Goal: Task Accomplishment & Management: Use online tool/utility

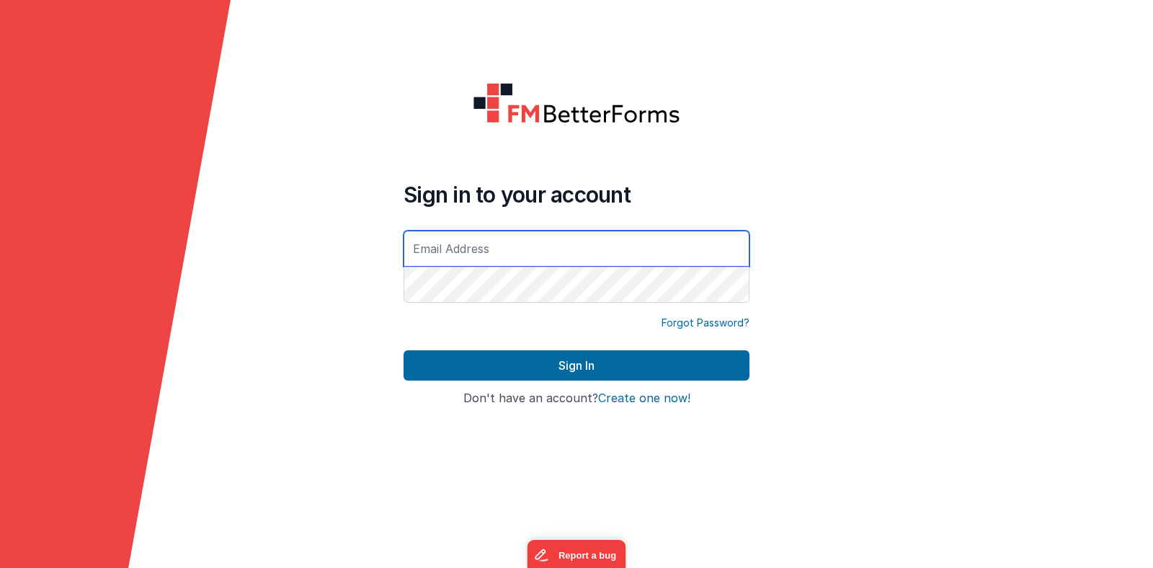
type input "[PERSON_NAME][EMAIL_ADDRESS][DOMAIN_NAME]"
click at [403, 350] on button "Sign In" at bounding box center [576, 365] width 346 height 30
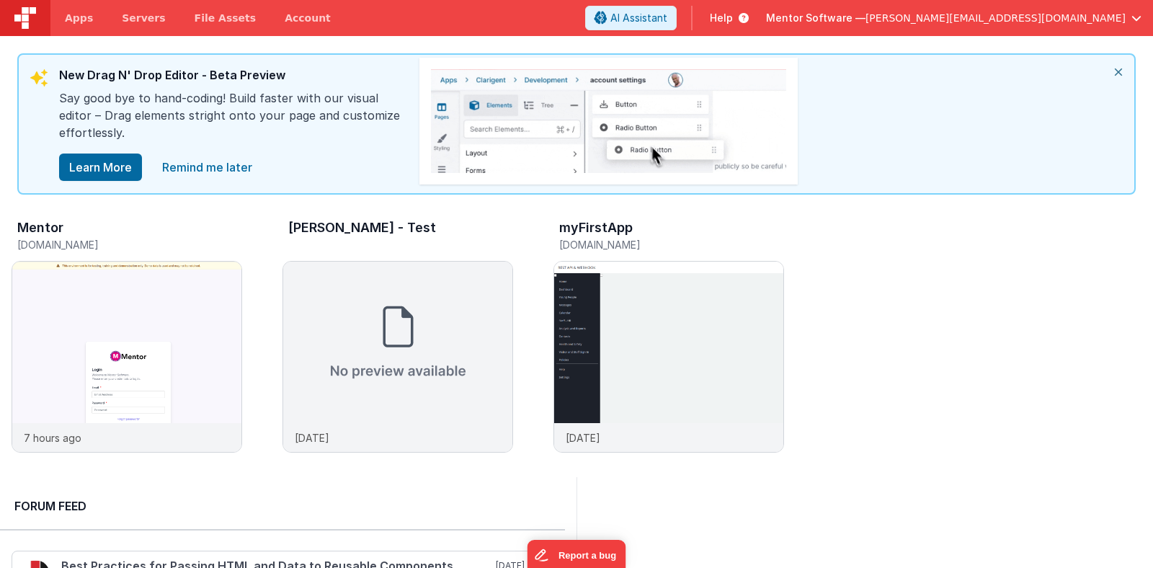
click at [83, 233] on div "Mentor" at bounding box center [129, 229] width 225 height 19
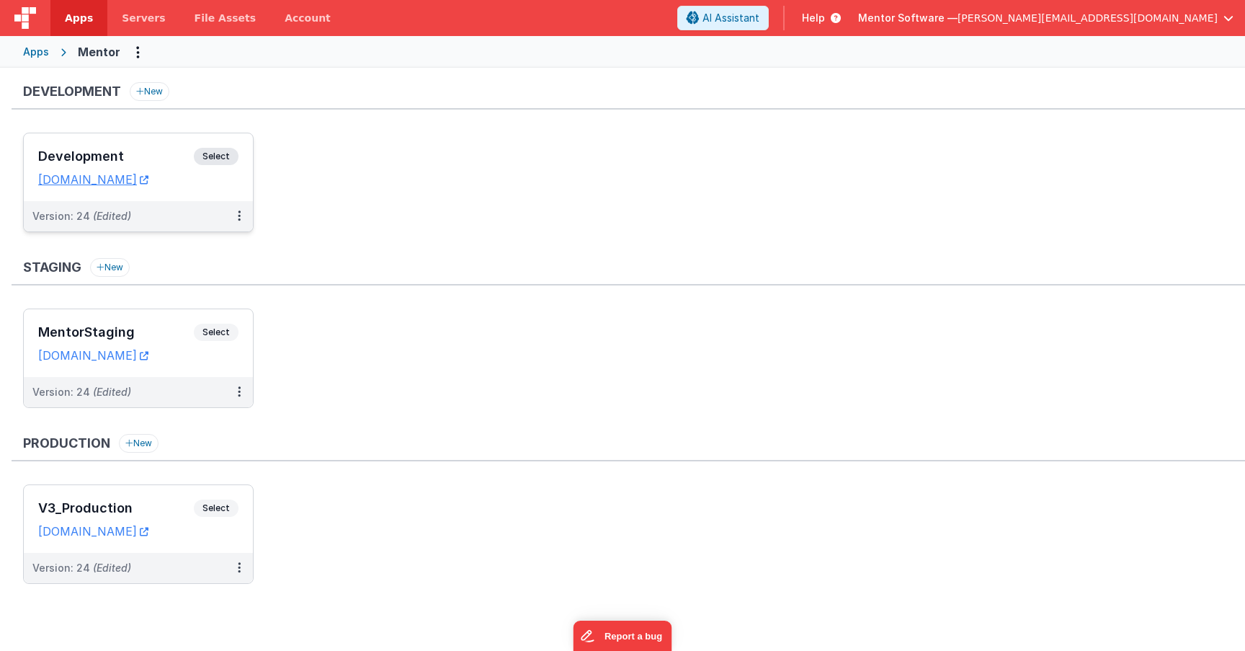
click at [220, 168] on div "Development Select" at bounding box center [138, 160] width 200 height 24
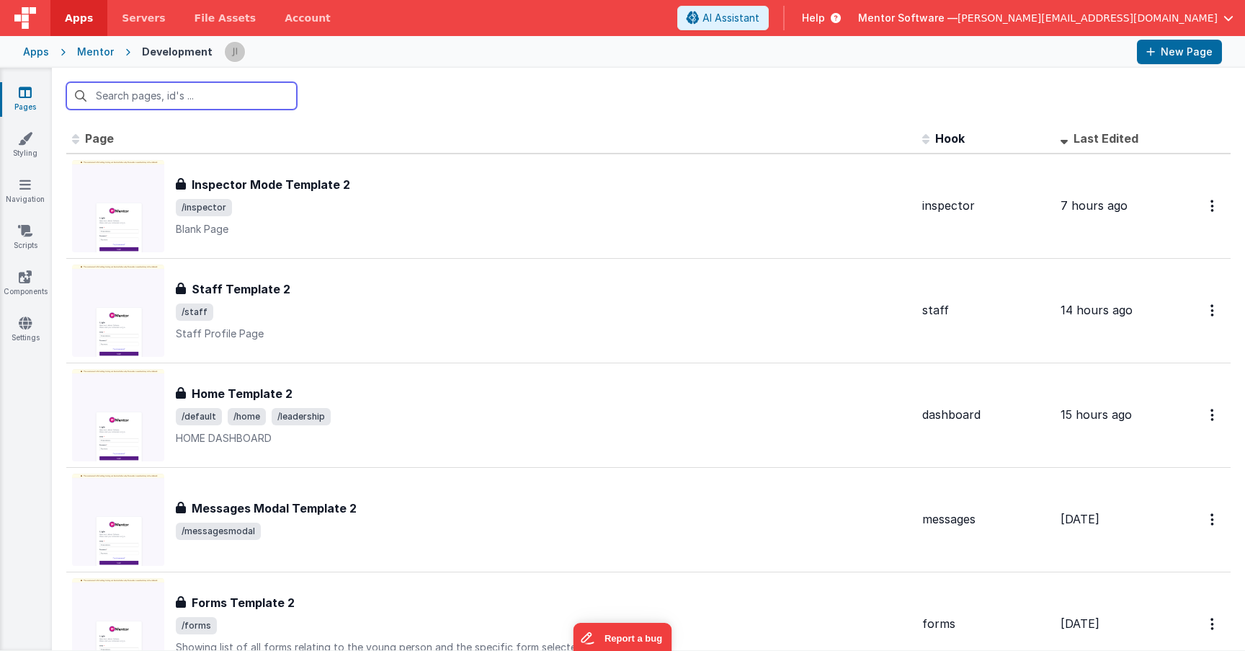
click at [233, 97] on input "text" at bounding box center [181, 95] width 231 height 27
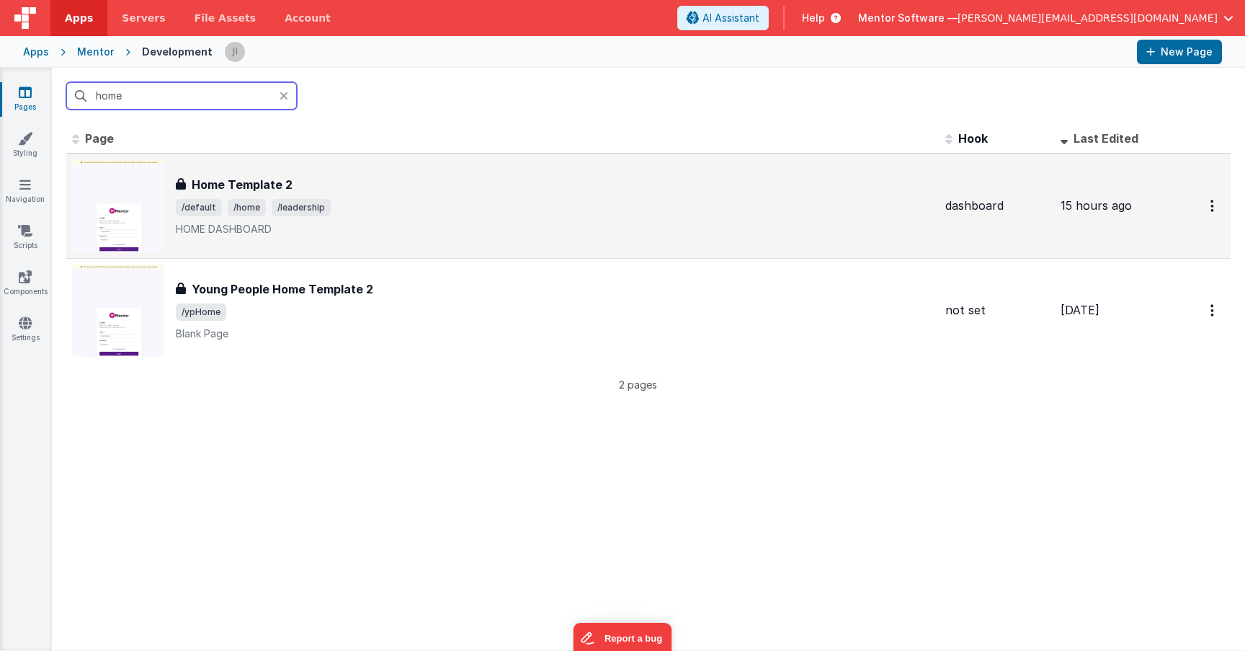
type input "home"
click at [518, 214] on span "/default /home /leadership" at bounding box center [555, 207] width 758 height 17
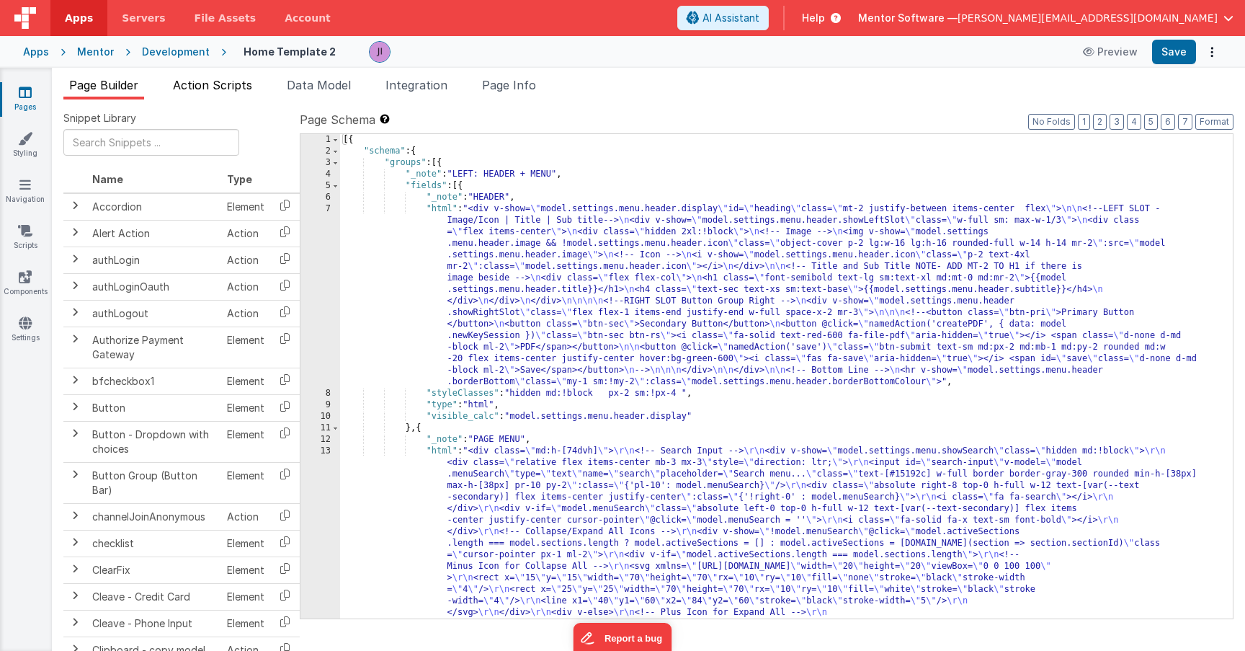
click at [230, 94] on li "Action Scripts" at bounding box center [212, 87] width 91 height 23
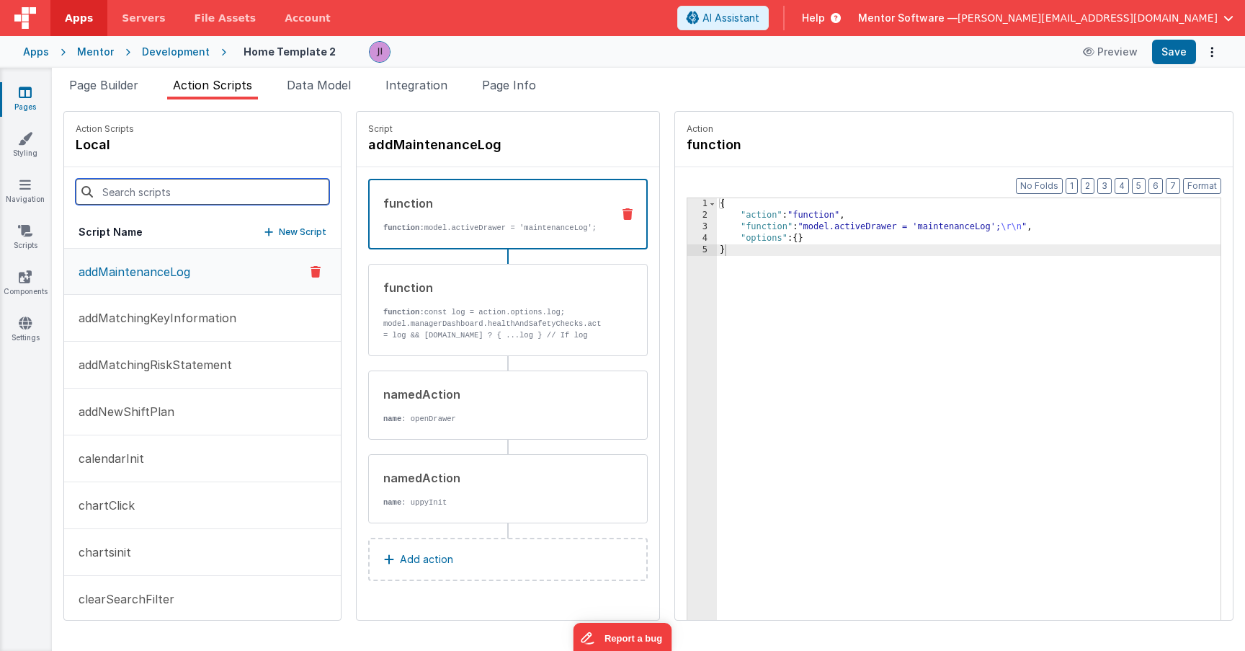
click at [170, 190] on input at bounding box center [203, 192] width 254 height 26
type input "d"
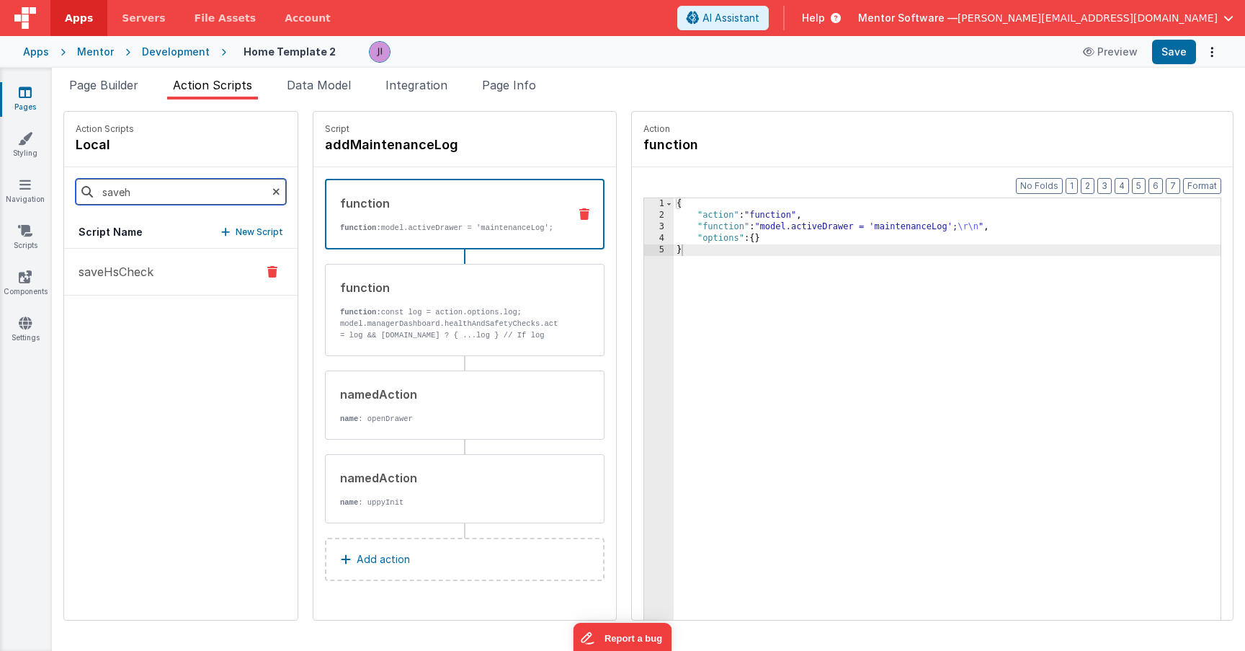
type input "saveh"
click at [170, 277] on button "saveHsCheck" at bounding box center [180, 272] width 233 height 47
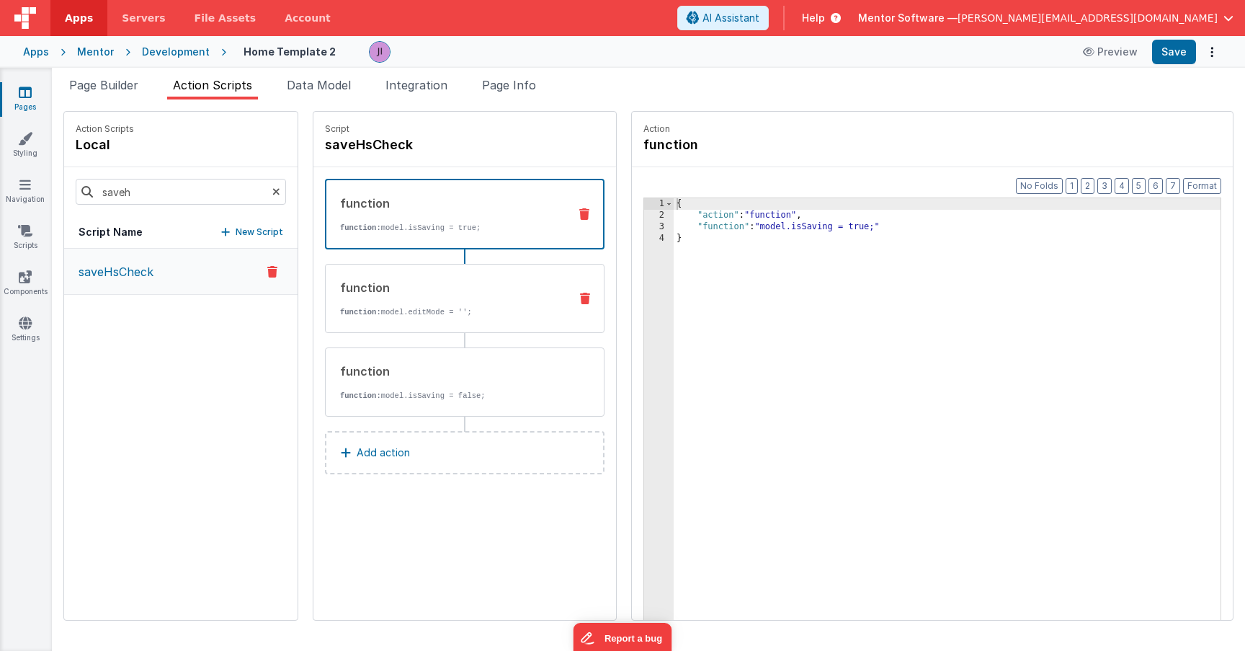
click at [386, 307] on p "function: model.editMode = '';" at bounding box center [449, 312] width 218 height 12
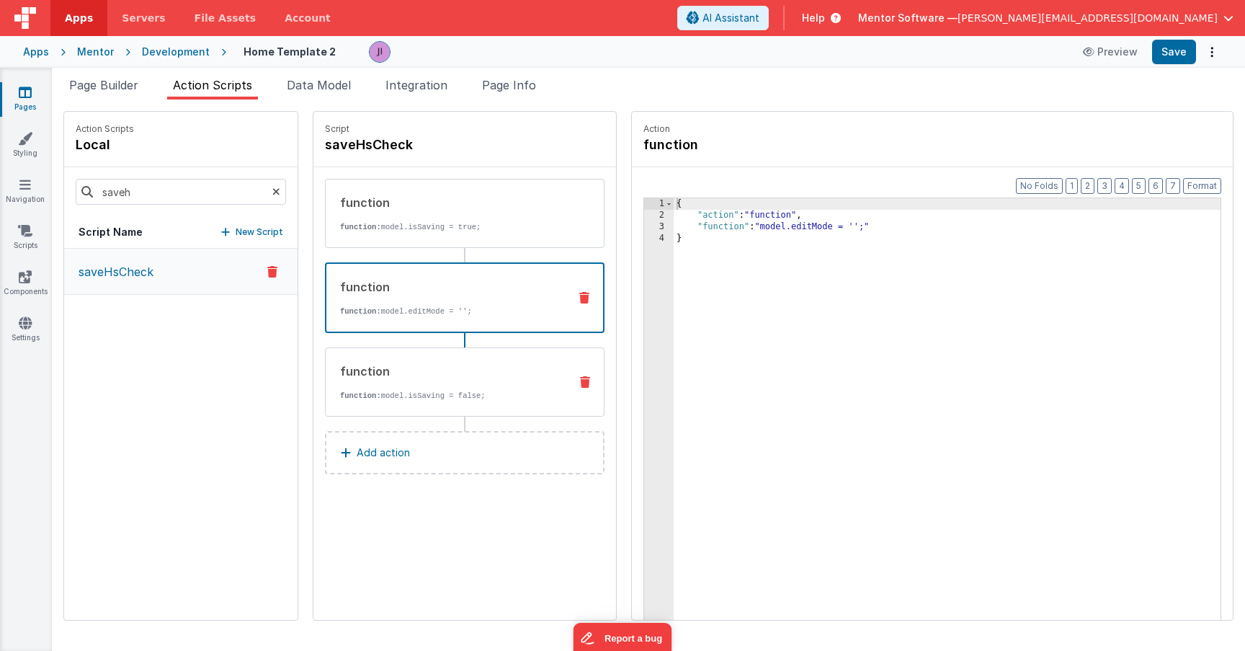
click at [394, 365] on div "function" at bounding box center [449, 370] width 218 height 17
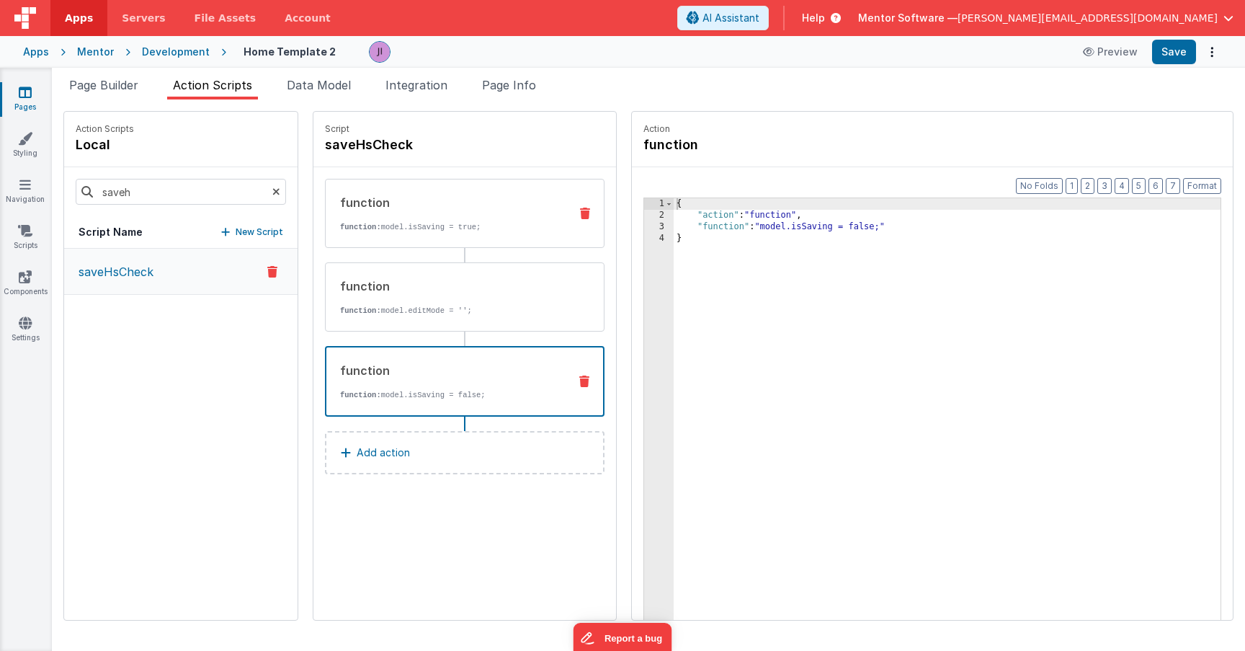
click at [368, 228] on p "function: model.isSaving = true;" at bounding box center [449, 227] width 218 height 12
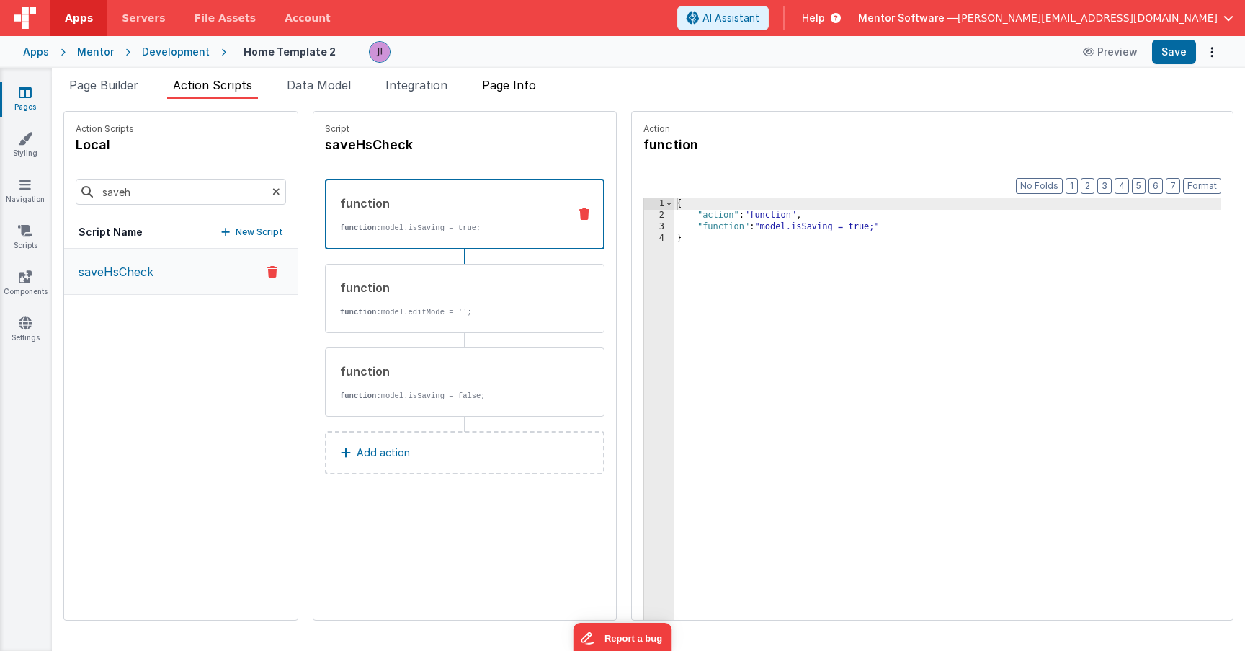
click at [493, 97] on li "Page Info" at bounding box center [509, 87] width 66 height 23
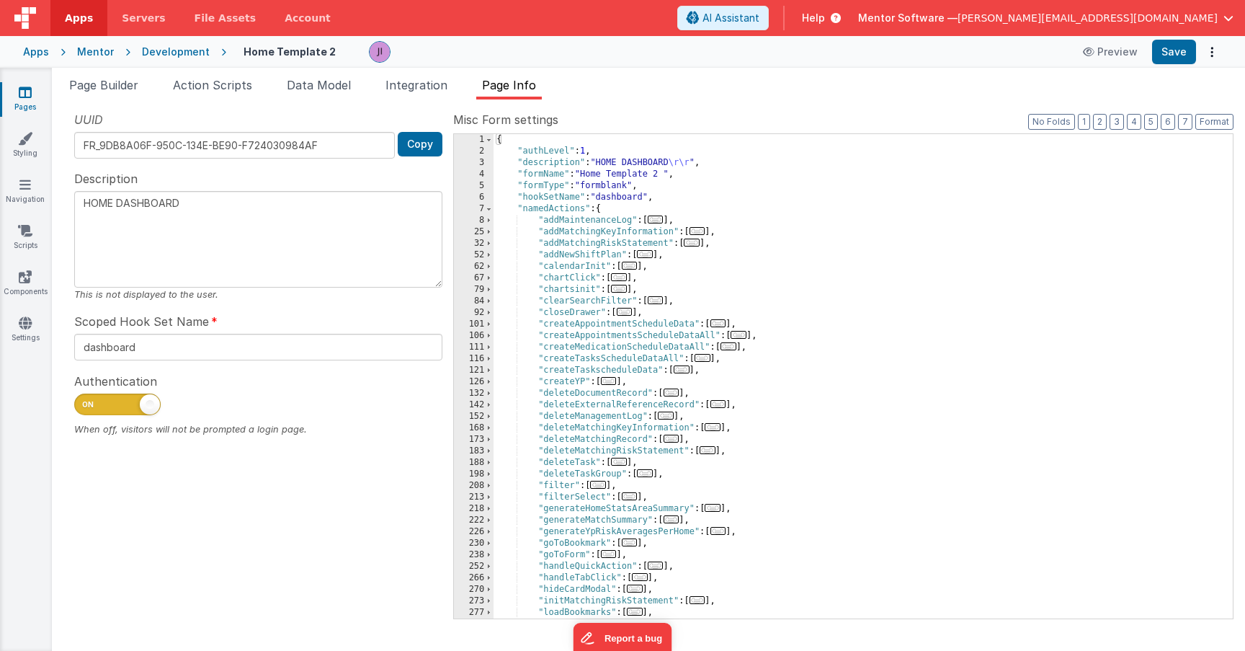
click at [908, 264] on div "{ "authLevel" : 1 , "description" : "HOME DASHBOARD \r\r " , "formName" : "Home…" at bounding box center [857, 387] width 728 height 507
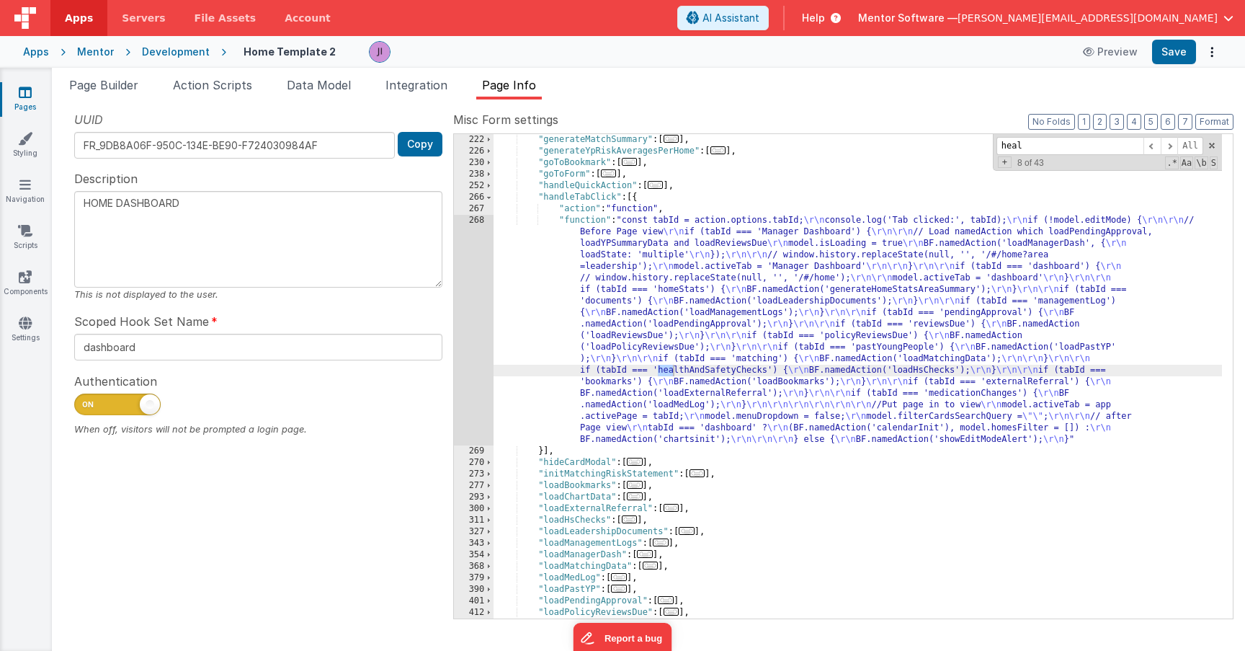
scroll to position [588, 0]
type input "h"
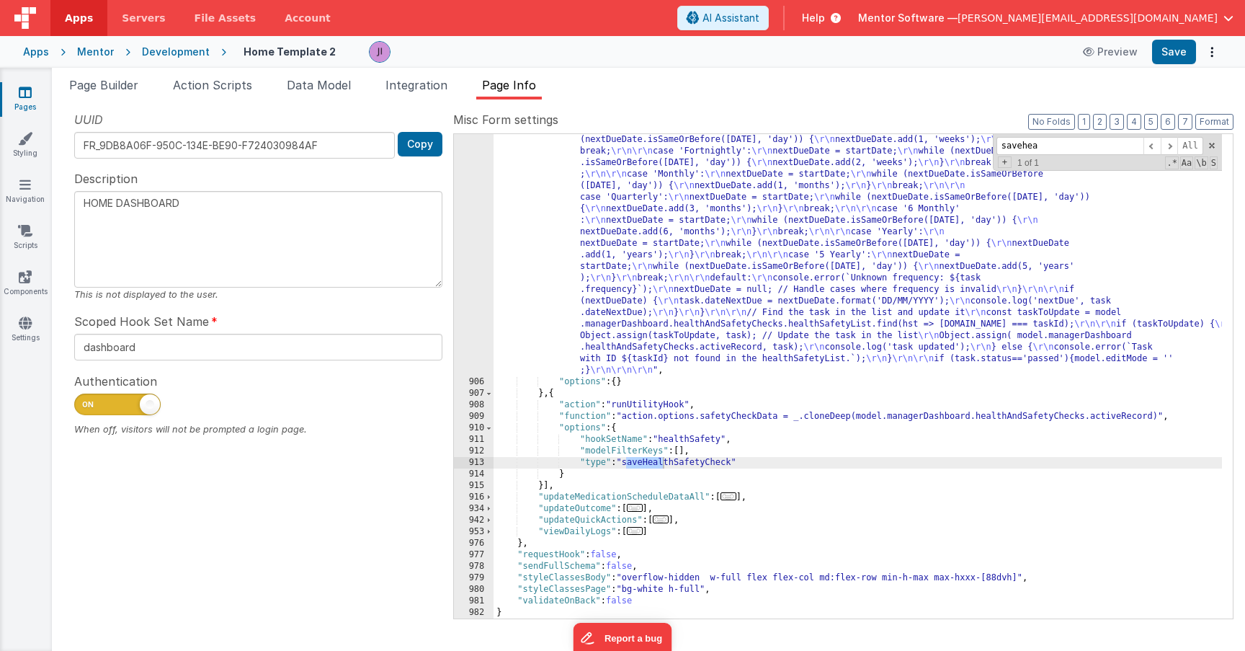
scroll to position [1625, 0]
type input "savehea"
click at [203, 94] on li "Action Scripts" at bounding box center [212, 87] width 91 height 23
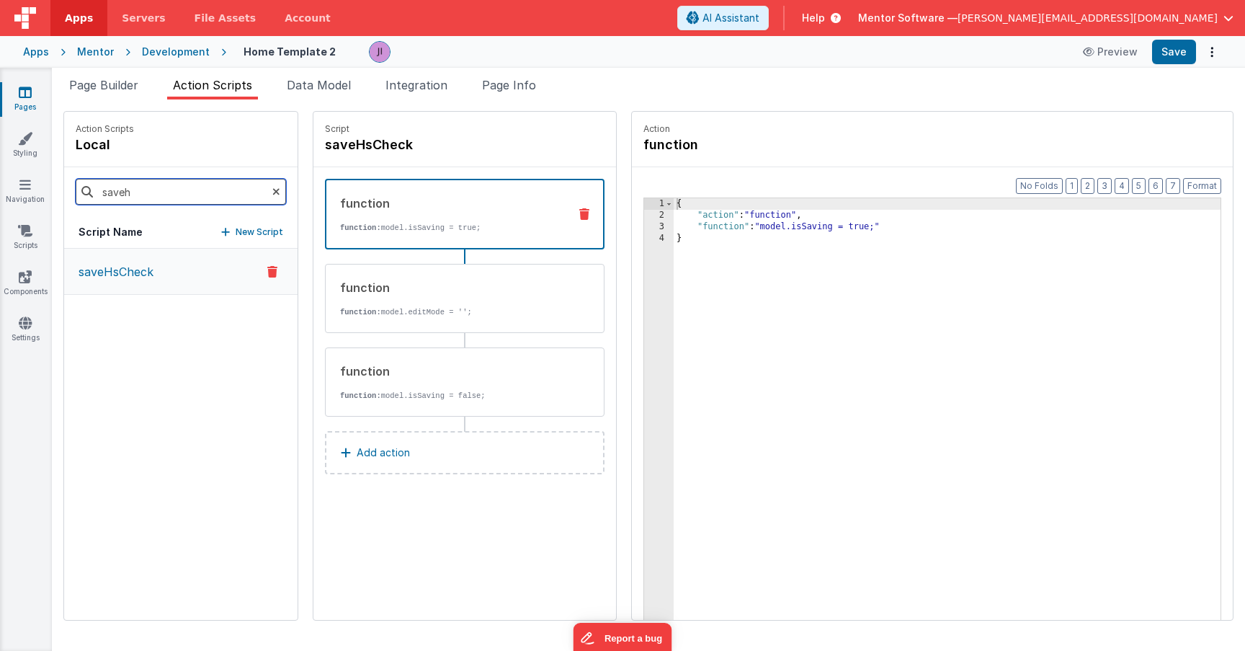
click at [146, 200] on input "saveh" at bounding box center [181, 192] width 210 height 26
click at [27, 225] on icon at bounding box center [25, 230] width 14 height 14
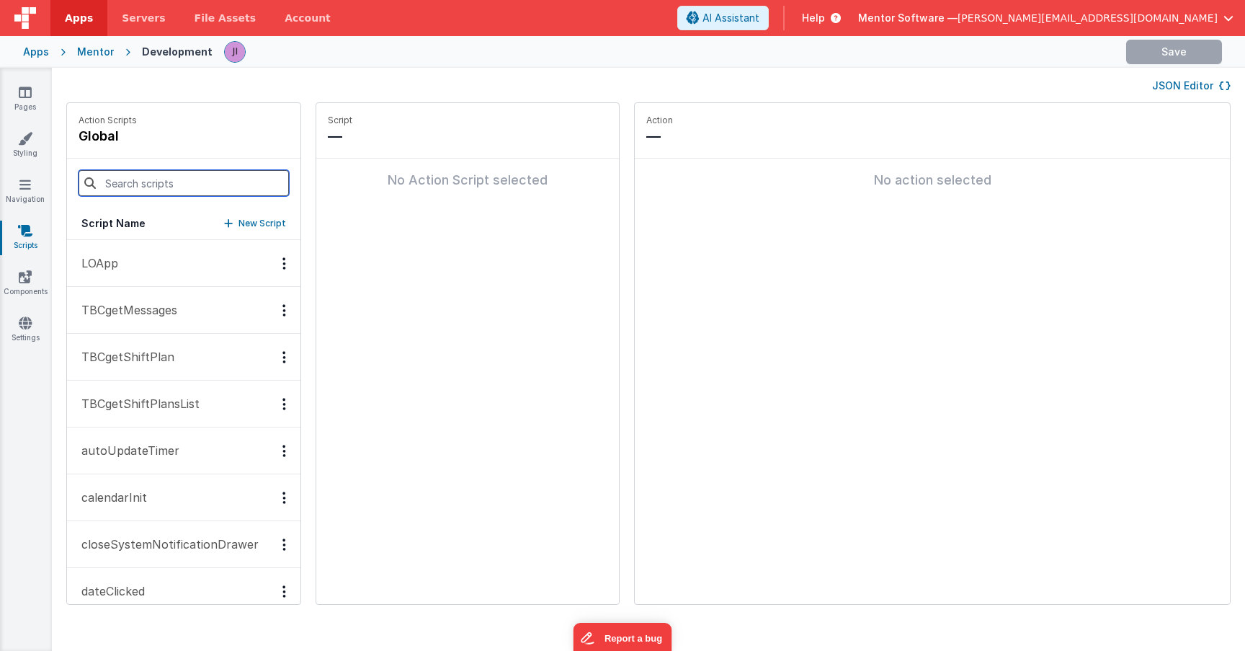
click at [126, 187] on input at bounding box center [184, 183] width 210 height 26
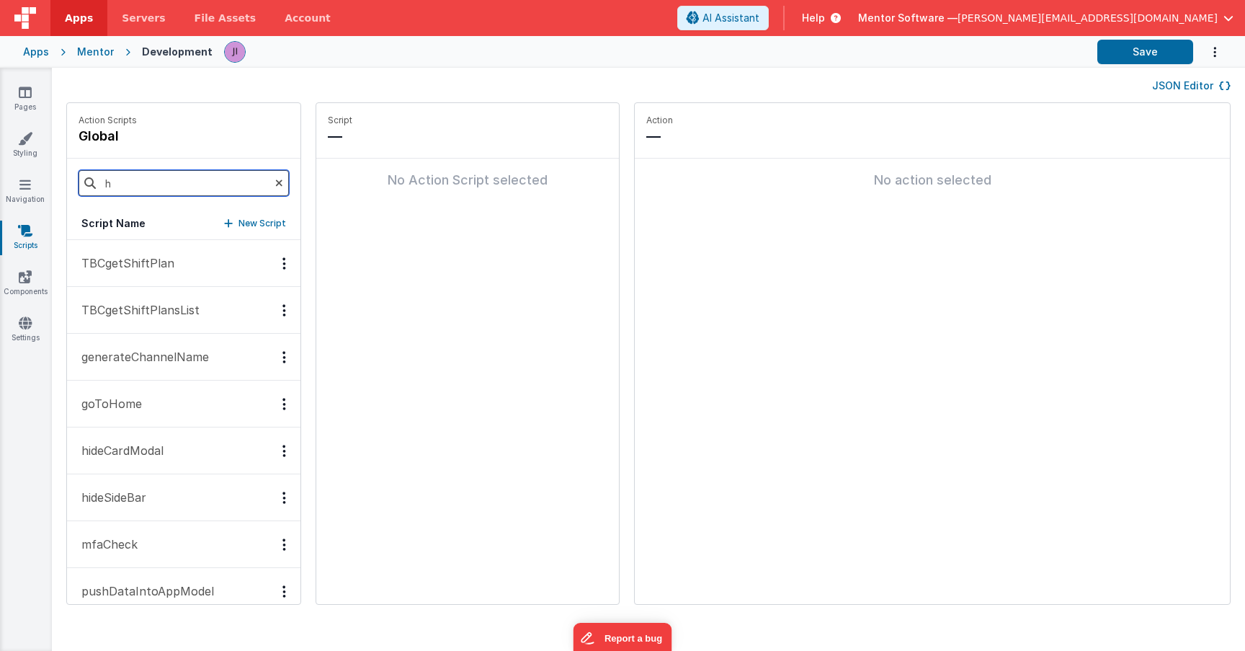
click at [127, 190] on input "h" at bounding box center [184, 183] width 210 height 26
click at [127, 189] on input "h" at bounding box center [184, 183] width 210 height 26
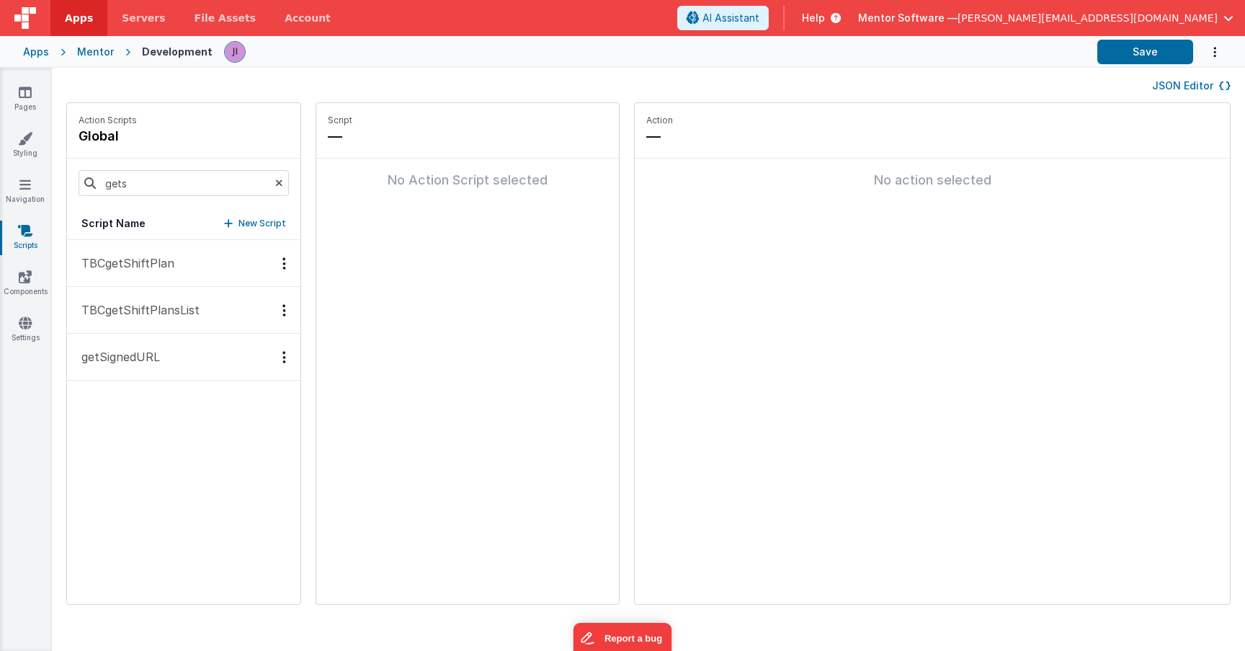
click at [143, 356] on p "getSignedURL" at bounding box center [116, 356] width 87 height 17
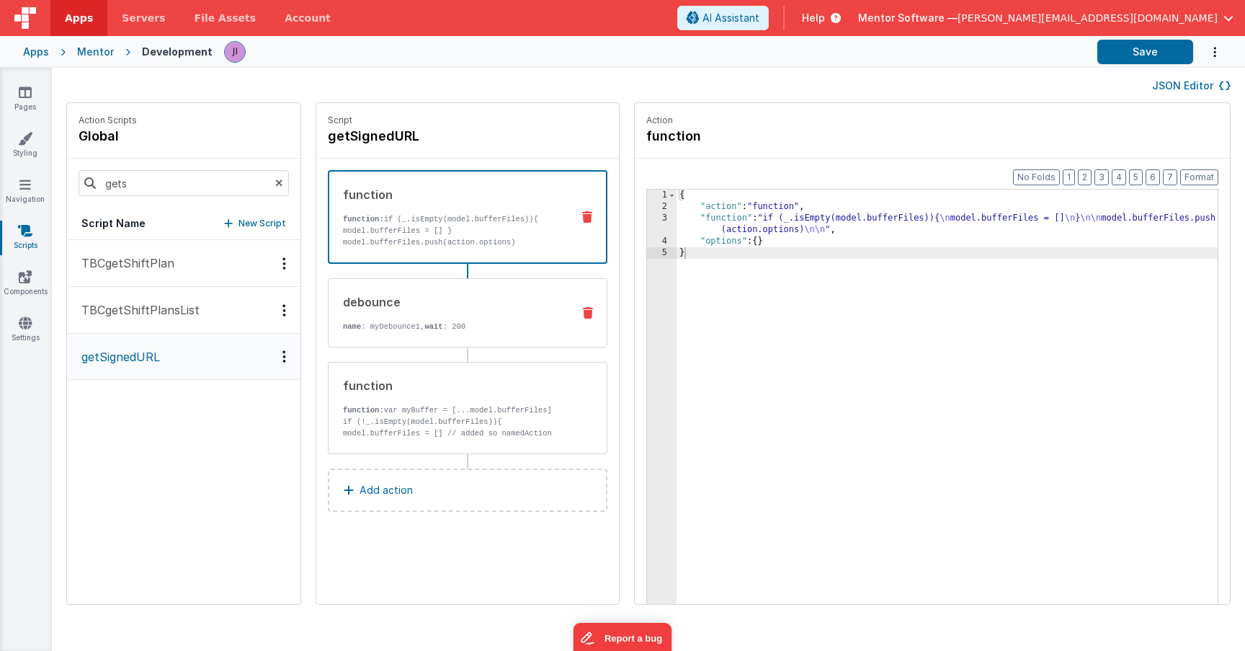
click at [409, 301] on div "debounce" at bounding box center [452, 301] width 218 height 17
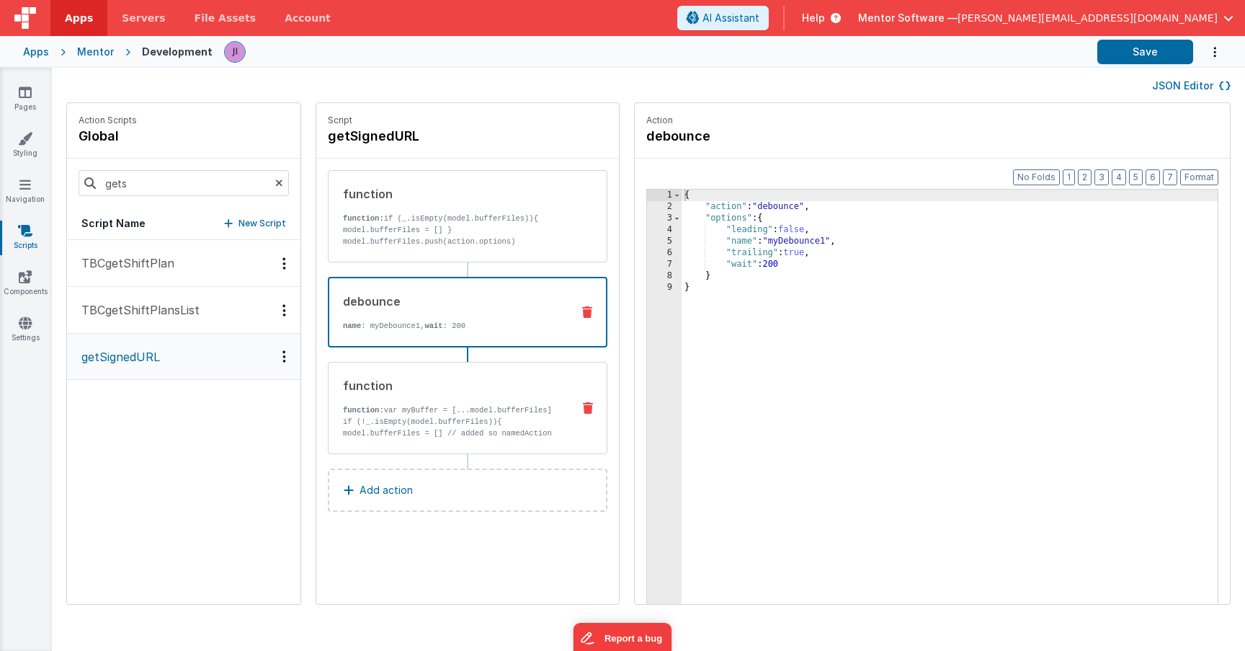
click at [436, 416] on p "if (!_.isEmpty(model.bufferFiles)){ model.bufferFiles = [] // added so namedAct…" at bounding box center [452, 445] width 218 height 58
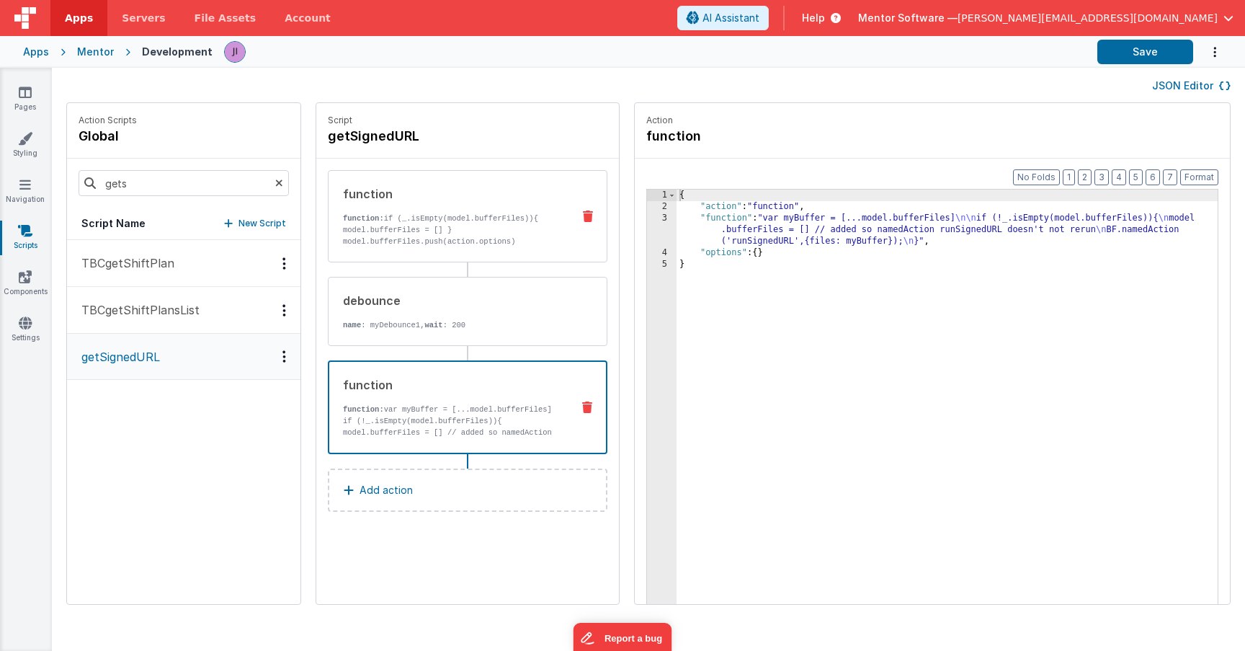
click at [439, 236] on p "model.bufferFiles.push(action.options)" at bounding box center [452, 242] width 218 height 12
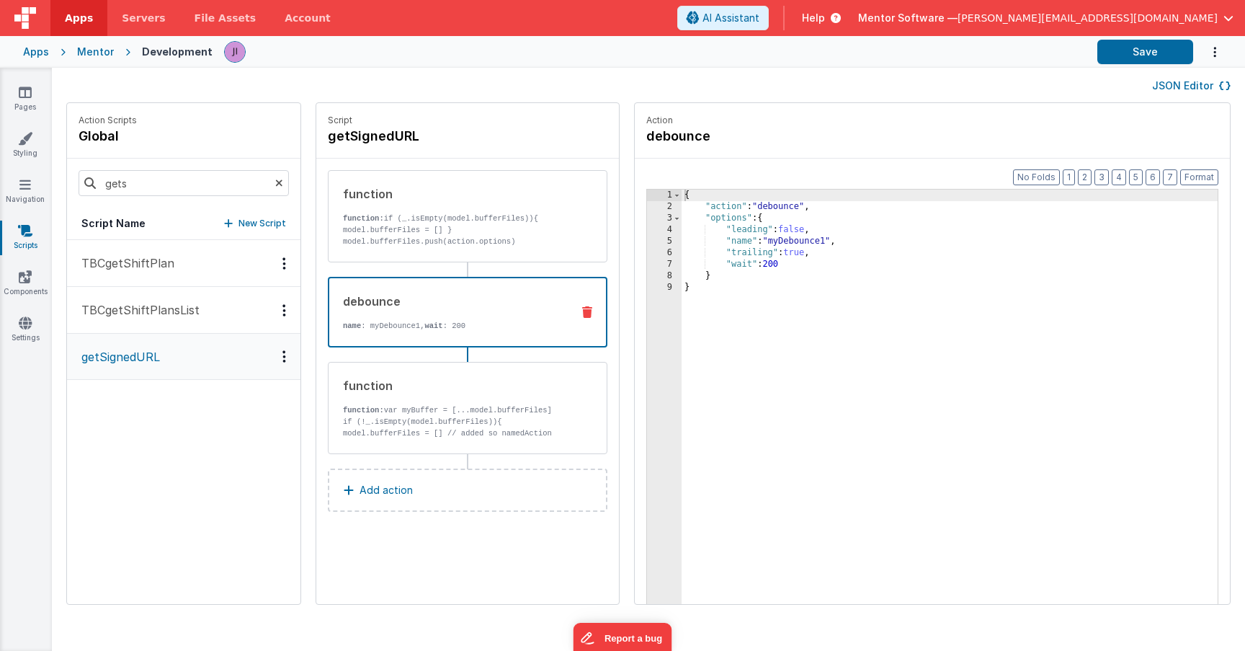
click at [431, 305] on div "debounce" at bounding box center [451, 300] width 217 height 17
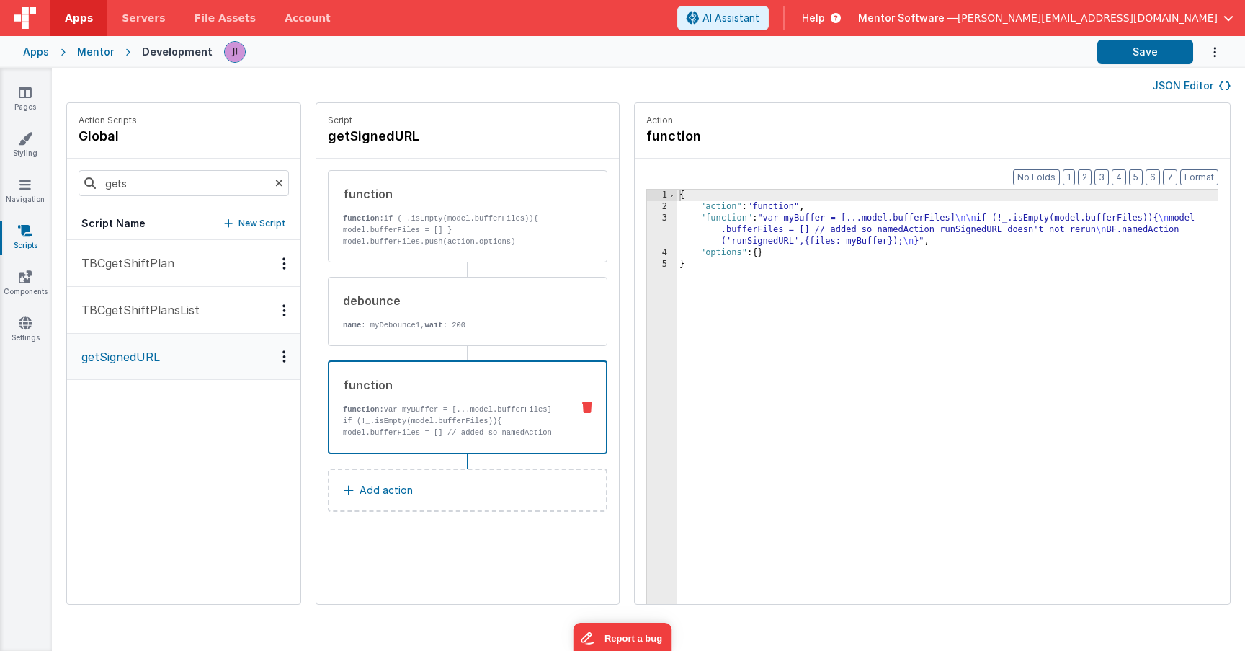
click at [416, 405] on p "function: var myBuffer = [...model.bufferFiles]" at bounding box center [451, 409] width 217 height 12
click at [465, 357] on div "function function: if (_.isEmpty(model.bufferFiles)){ model.bufferFiles = [] } …" at bounding box center [468, 312] width 280 height 284
click at [460, 314] on div "debounce name : myDebounce1, wait : 200" at bounding box center [444, 311] width 232 height 39
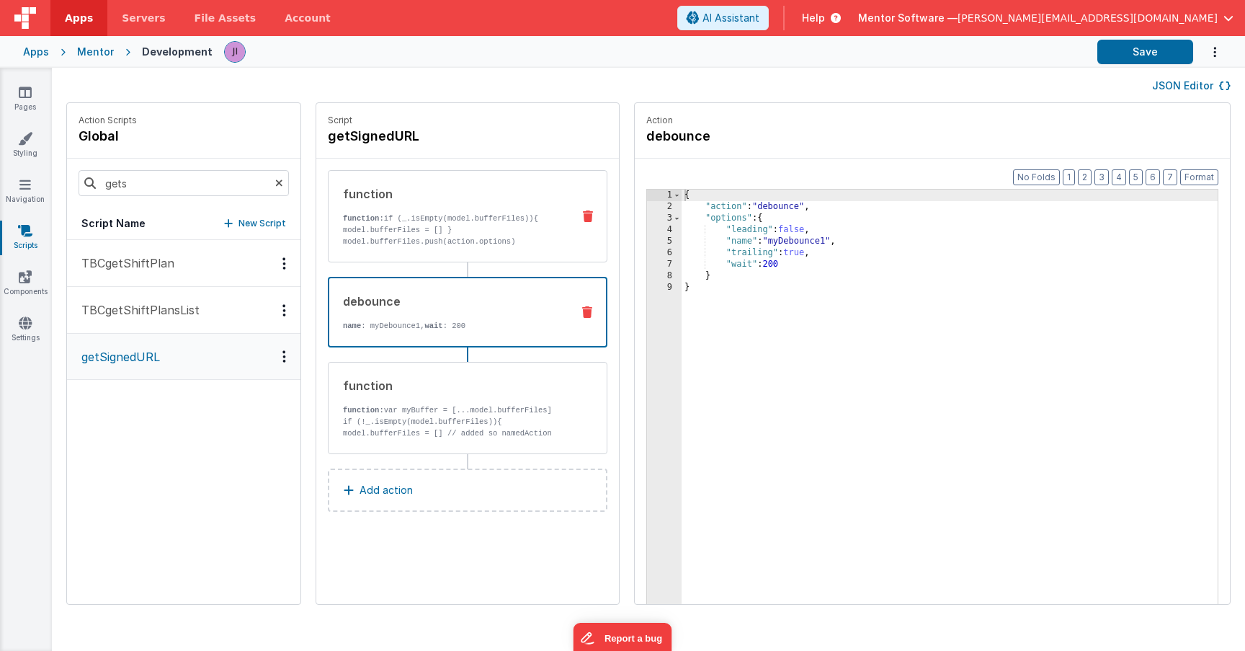
click at [445, 222] on p "function: if (_.isEmpty(model.bufferFiles)){ model.bufferFiles = [] }" at bounding box center [452, 224] width 218 height 23
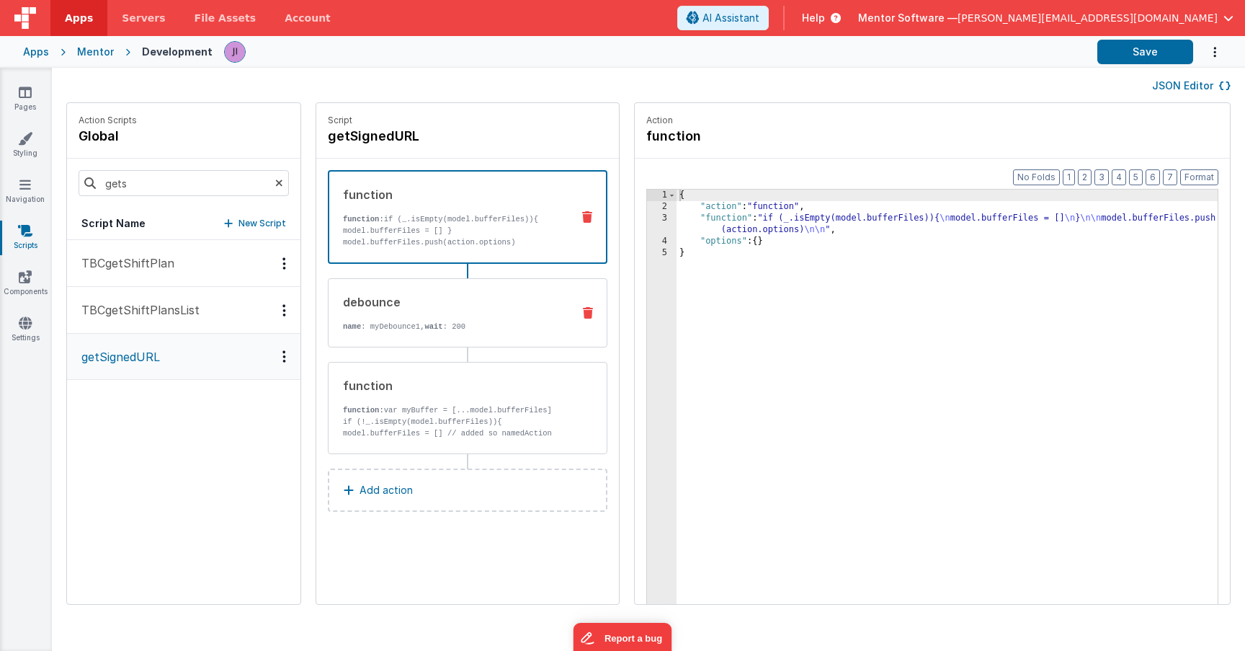
click at [441, 328] on p "name : myDebounce1, wait : 200" at bounding box center [452, 327] width 218 height 12
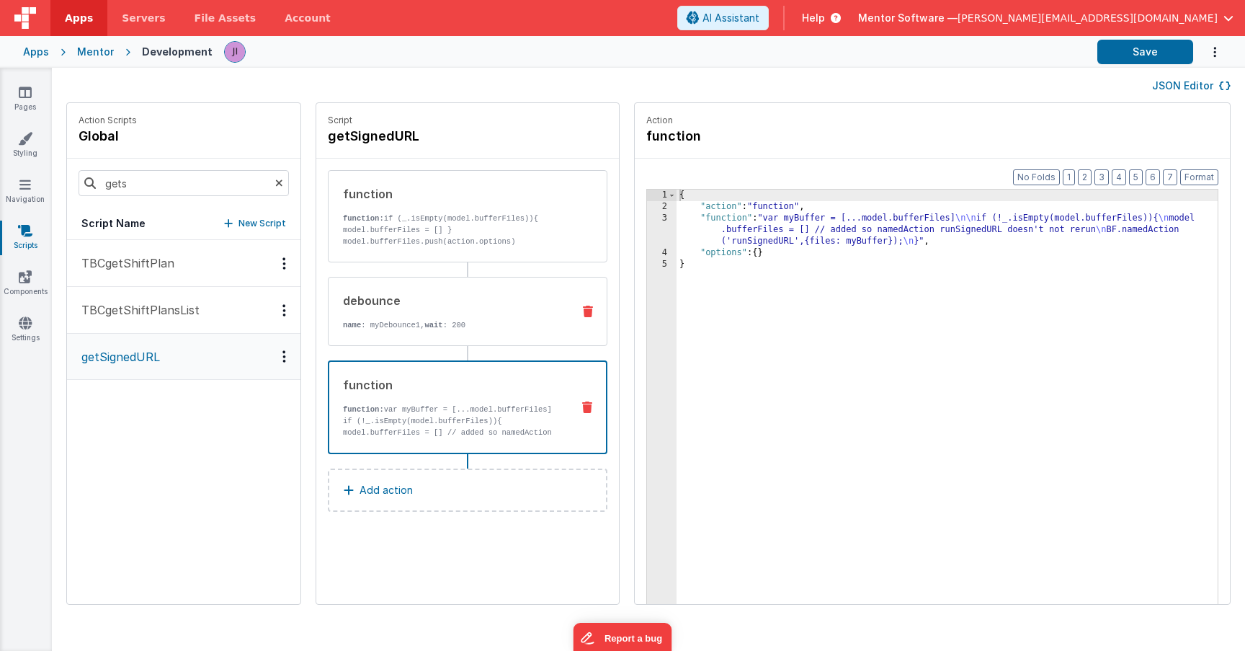
click at [460, 333] on div "debounce name : myDebounce1, wait : 200" at bounding box center [468, 311] width 280 height 69
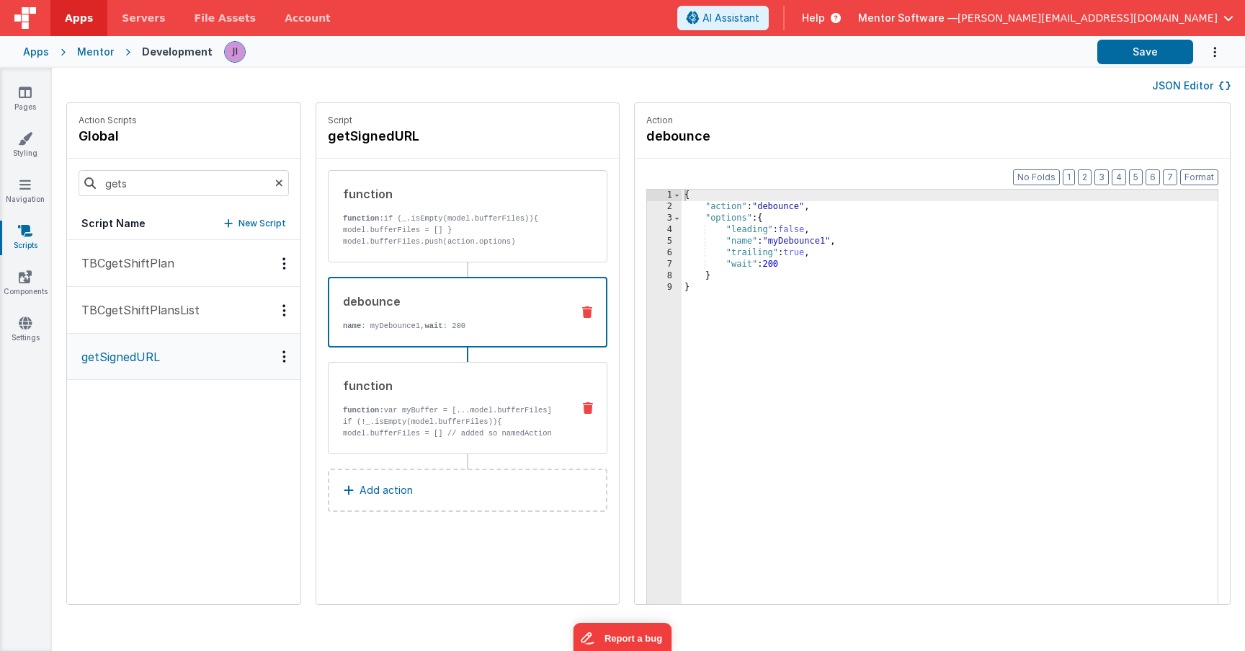
click at [437, 390] on div "function" at bounding box center [452, 385] width 218 height 17
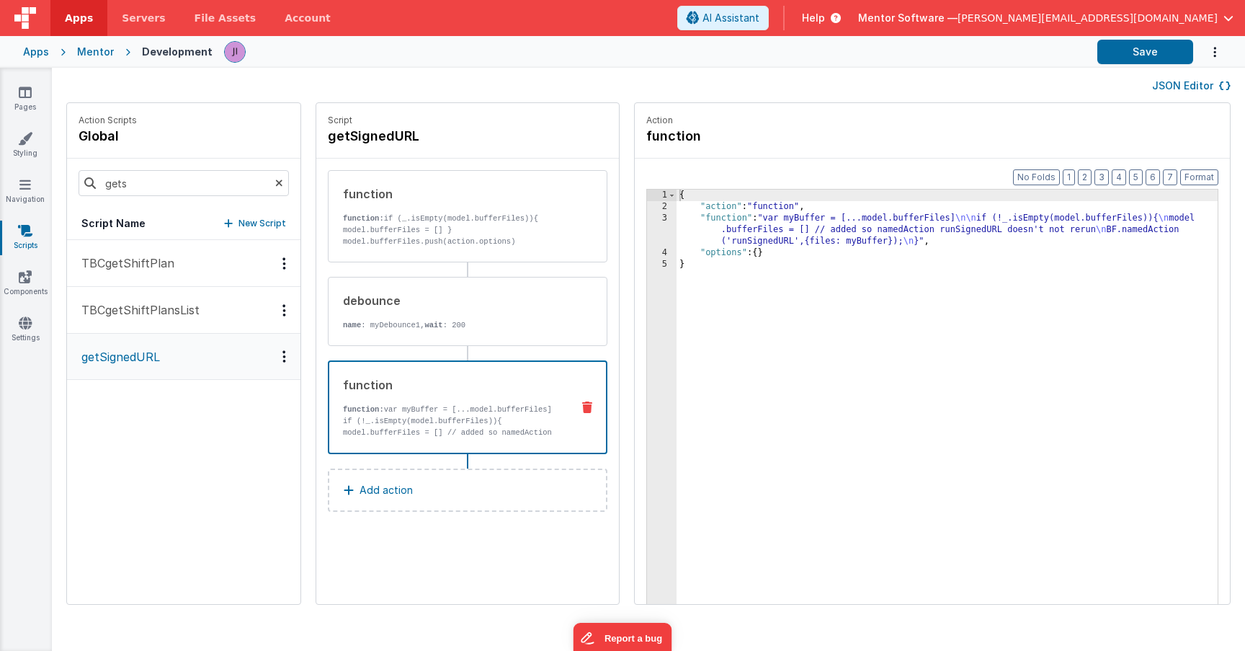
click at [691, 230] on div "{ "action" : "function" , "function" : "var myBuffer = [...model.bufferFiles] \…" at bounding box center [968, 430] width 584 height 482
click at [647, 231] on div "3" at bounding box center [662, 230] width 30 height 35
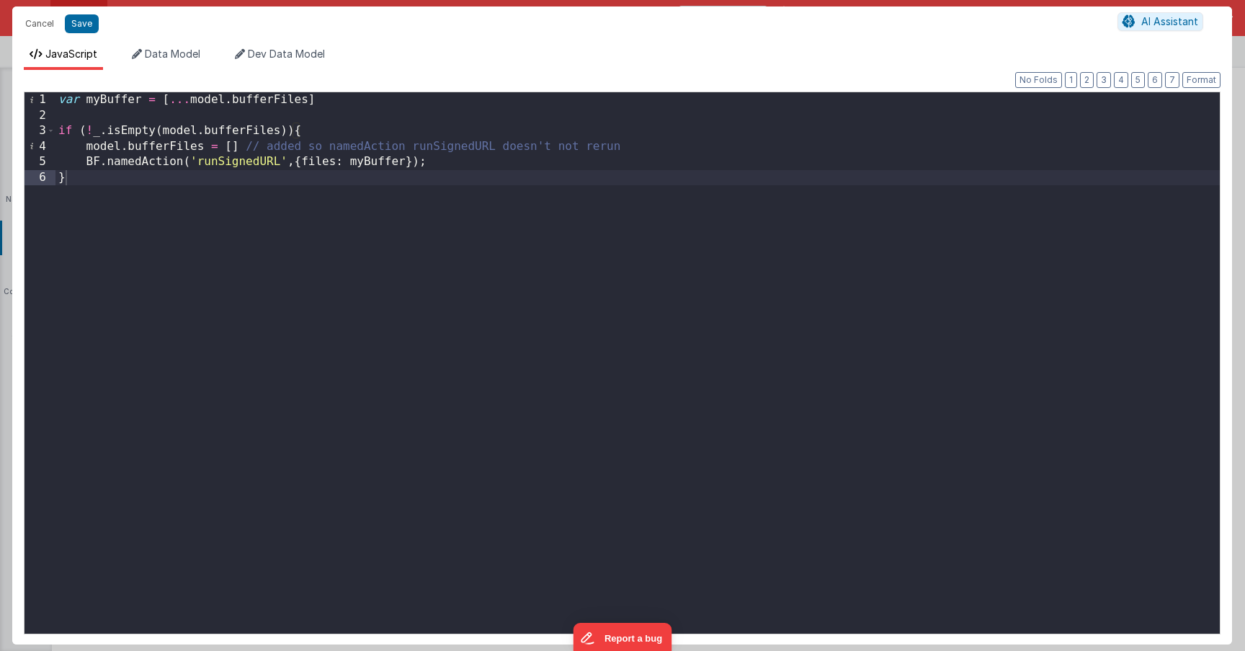
click at [37, 37] on div "Cancel Save AI Assistant" at bounding box center [622, 23] width 1220 height 35
click at [35, 32] on button "Cancel" at bounding box center [39, 24] width 43 height 20
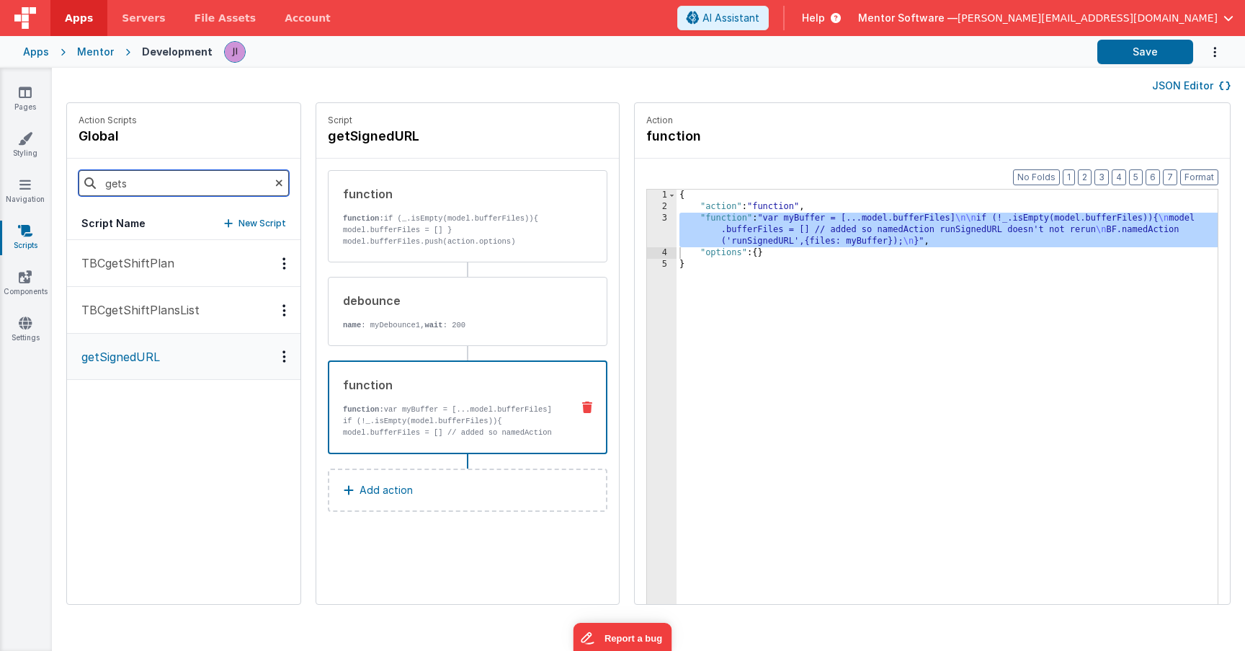
click at [170, 174] on input "gets" at bounding box center [184, 183] width 210 height 26
type input "runsi"
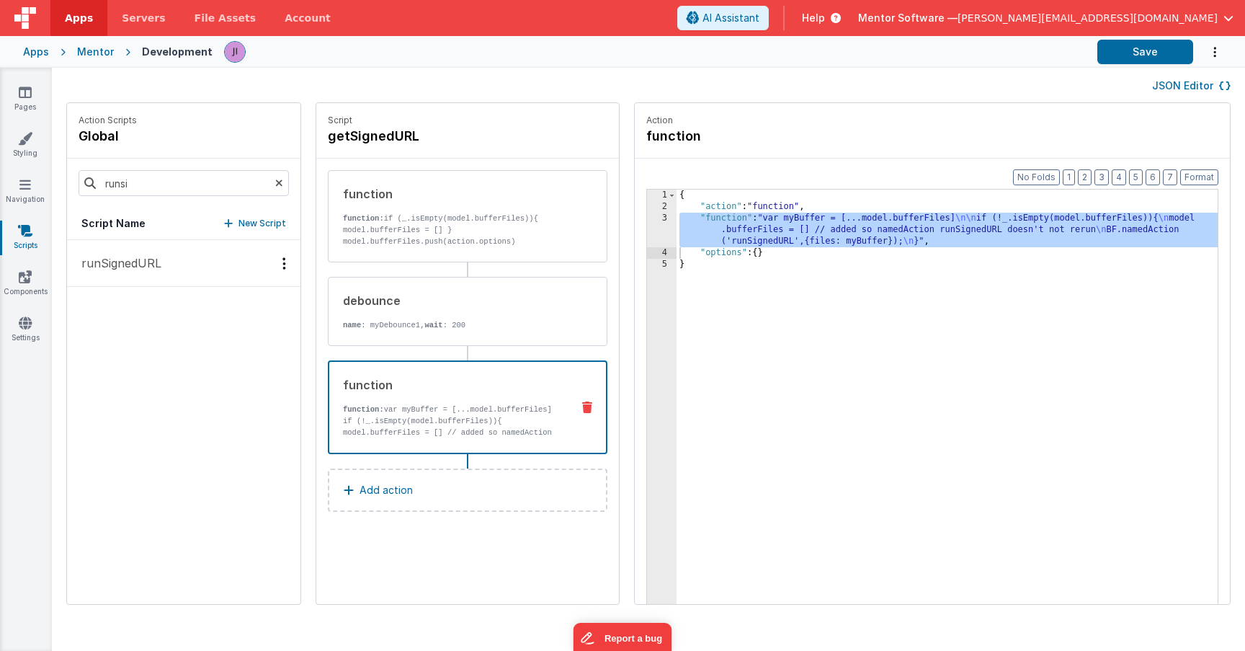
click at [160, 261] on button "runSignedURL" at bounding box center [183, 263] width 233 height 47
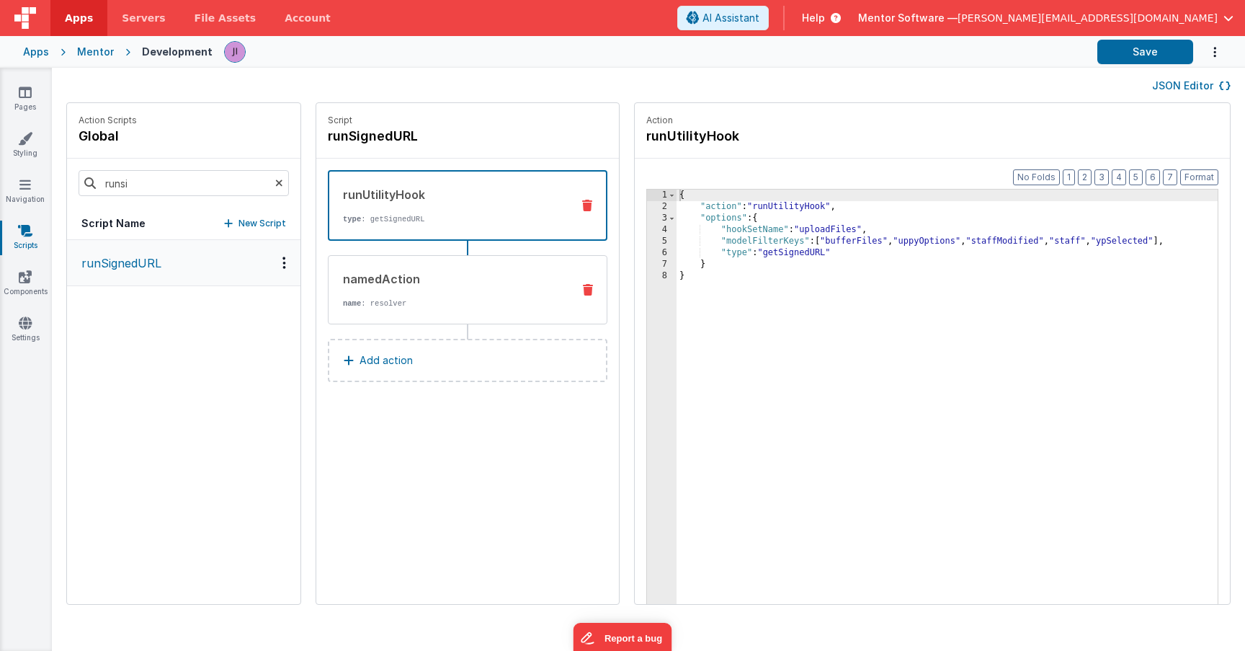
click at [352, 292] on div "namedAction name : resolver" at bounding box center [444, 289] width 232 height 39
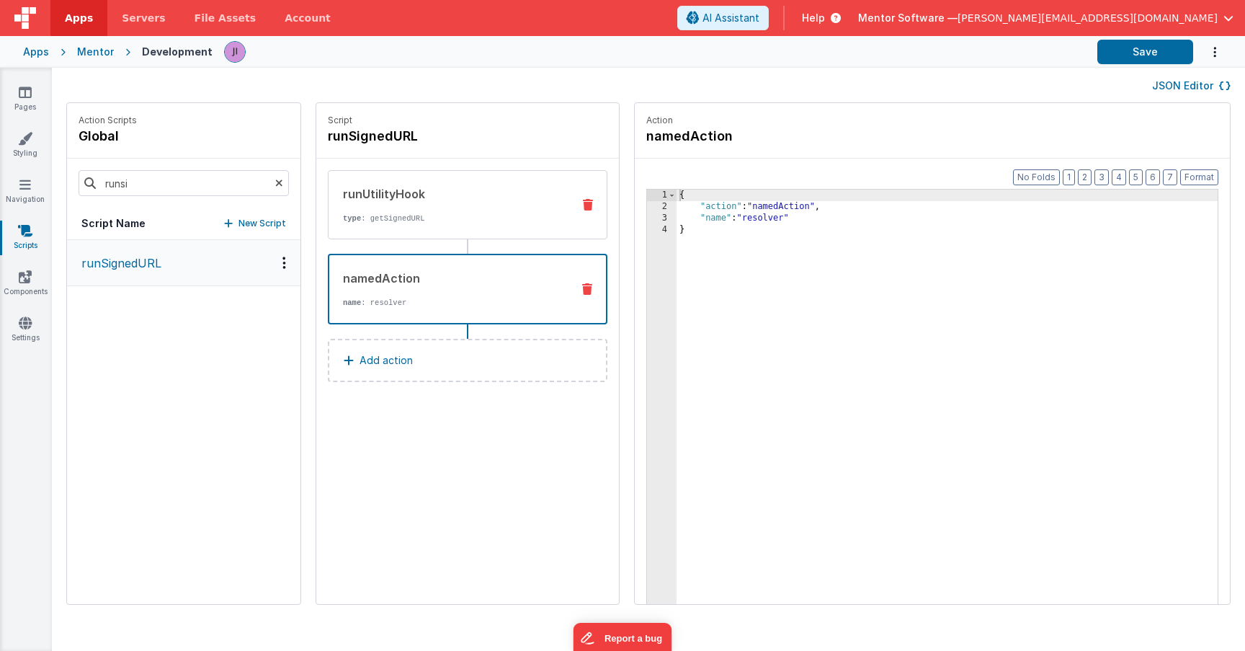
click at [364, 202] on div "runUtilityHook" at bounding box center [452, 193] width 218 height 17
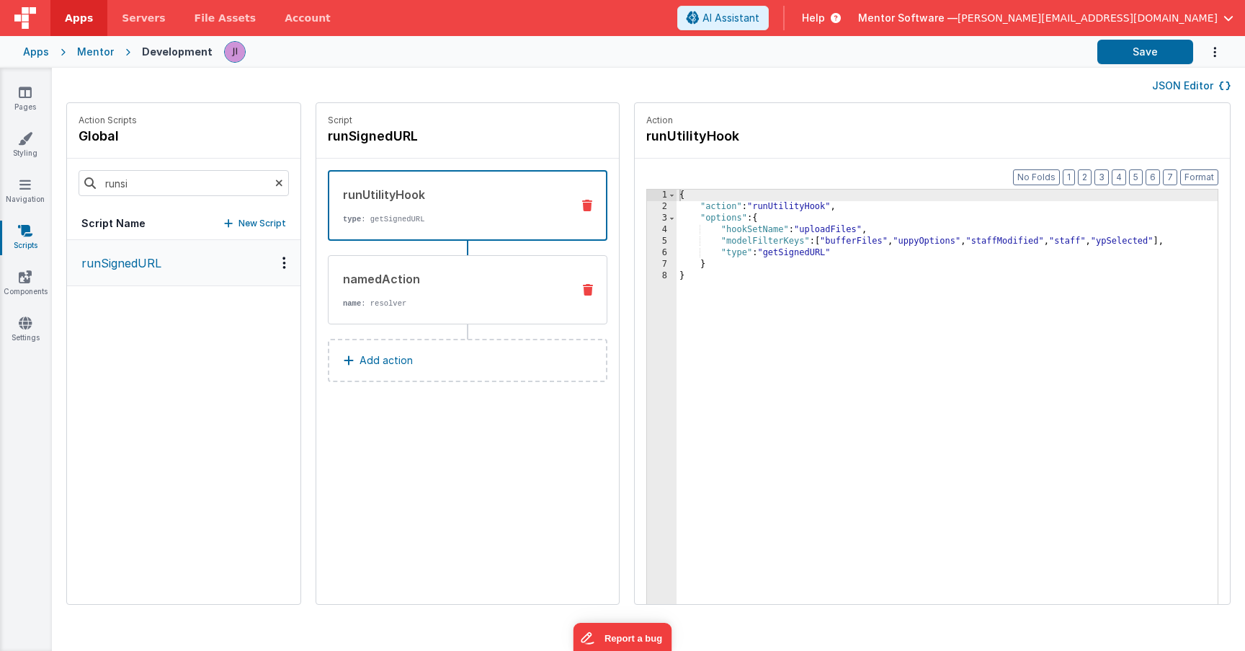
click at [385, 286] on div "namedAction" at bounding box center [452, 278] width 218 height 17
click at [372, 208] on div "runUtilityHook type : getSignedURL" at bounding box center [444, 205] width 231 height 39
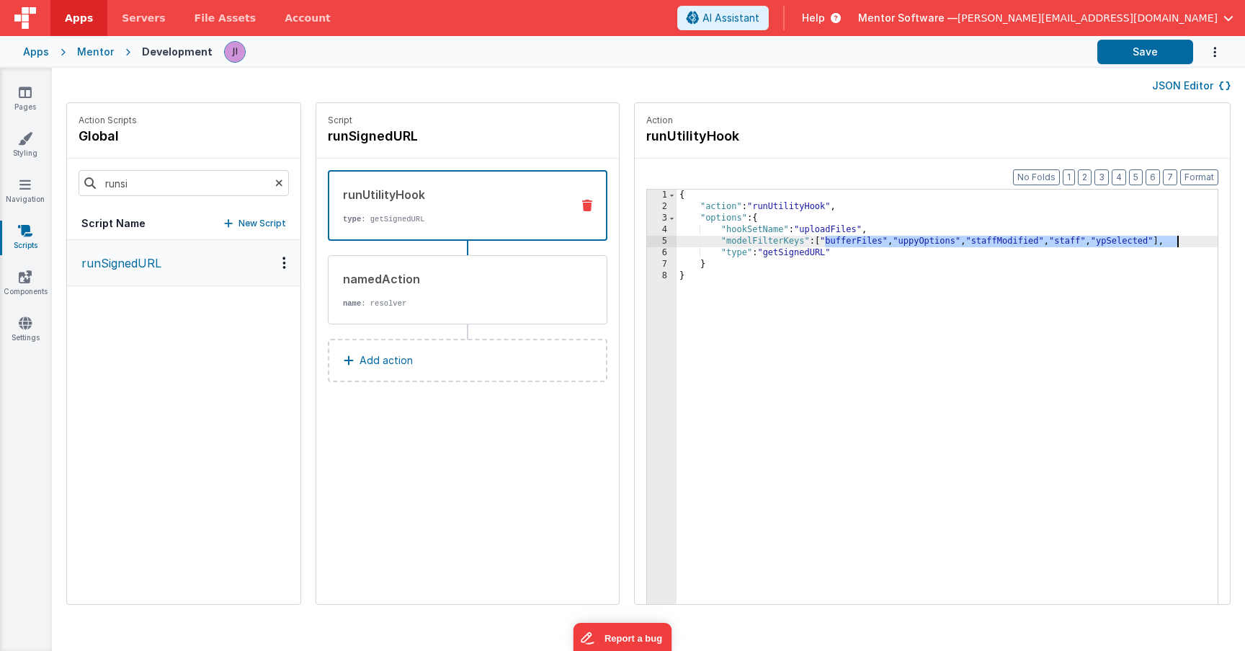
drag, startPoint x: 783, startPoint y: 242, endPoint x: 1135, endPoint y: 246, distance: 351.6
click at [1135, 246] on div "{ "action" : "runUtilityHook" , "options" : { "hookSetName" : "uploadFiles" , "…" at bounding box center [968, 430] width 584 height 482
click at [761, 241] on div "{ "action" : "runUtilityHook" , "options" : { "hookSetName" : "uploadFiles" , "…" at bounding box center [968, 430] width 584 height 482
click at [1179, 41] on button "Save" at bounding box center [1145, 52] width 96 height 24
click at [774, 242] on div "{ "action" : "runUtilityHook" , "options" : { "hookSetName" : "uploadFiles" , "…" at bounding box center [968, 430] width 584 height 482
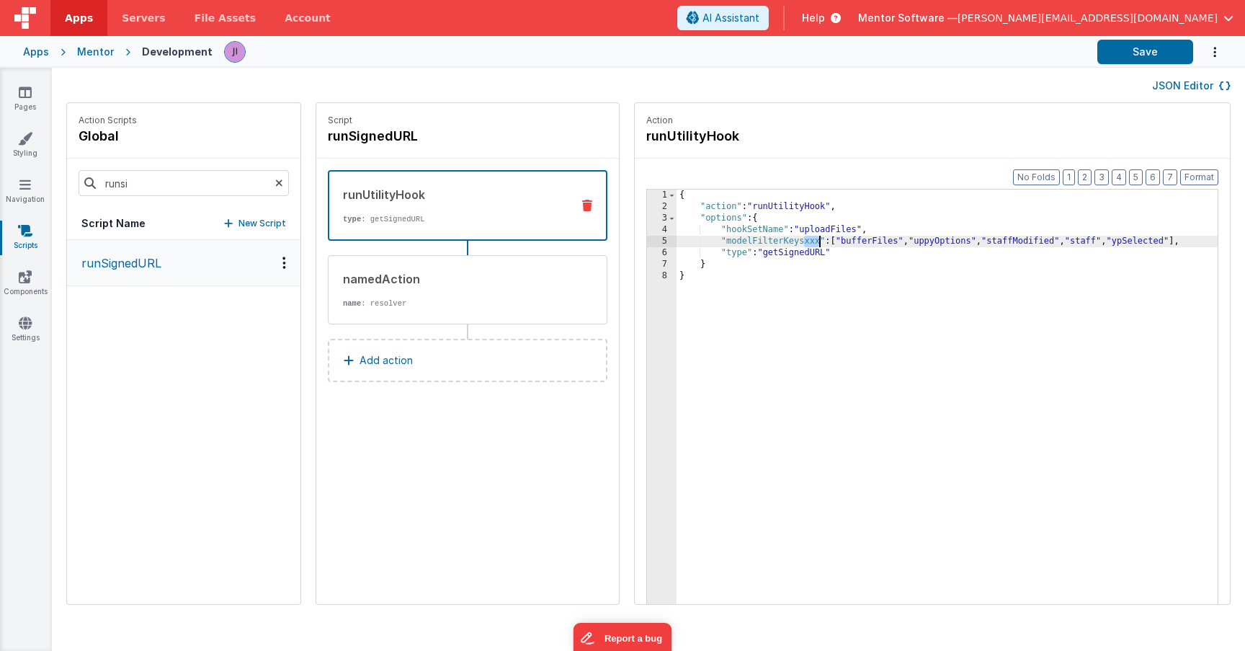
drag, startPoint x: 761, startPoint y: 243, endPoint x: 777, endPoint y: 243, distance: 15.8
click at [777, 243] on div "{ "action" : "runUtilityHook" , "options" : { "hookSetName" : "uploadFiles" , "…" at bounding box center [968, 430] width 584 height 482
click at [1146, 57] on button "Save" at bounding box center [1145, 52] width 96 height 24
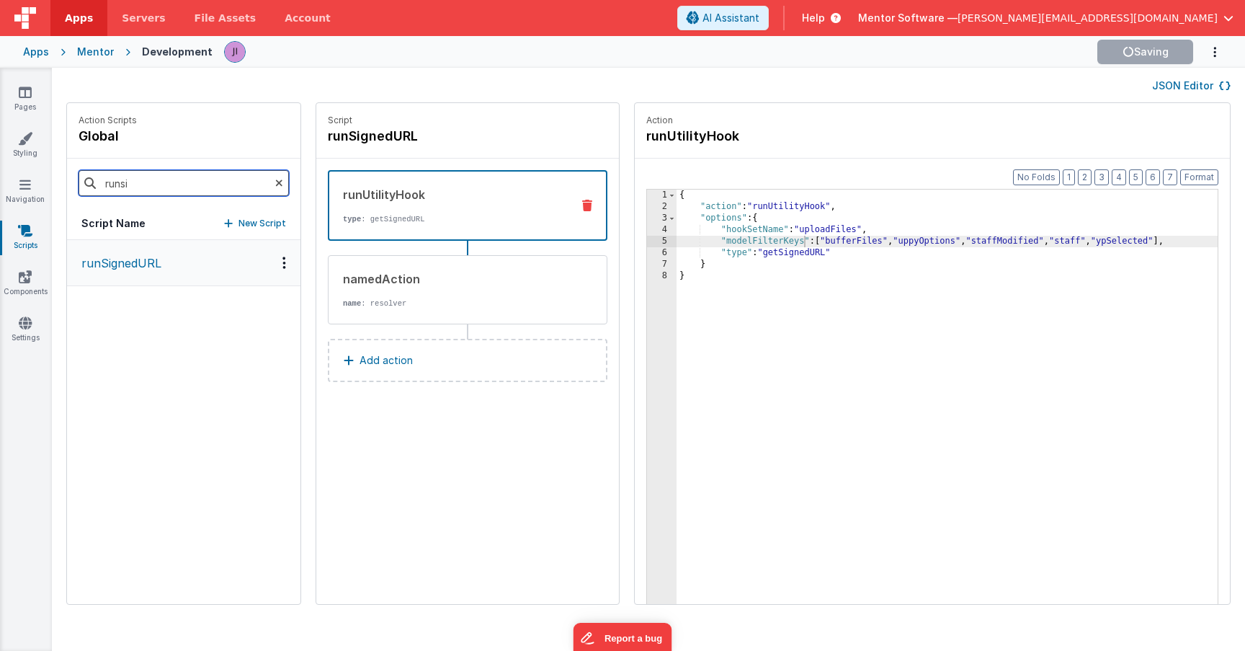
click at [161, 193] on input "runsi" at bounding box center [184, 183] width 210 height 26
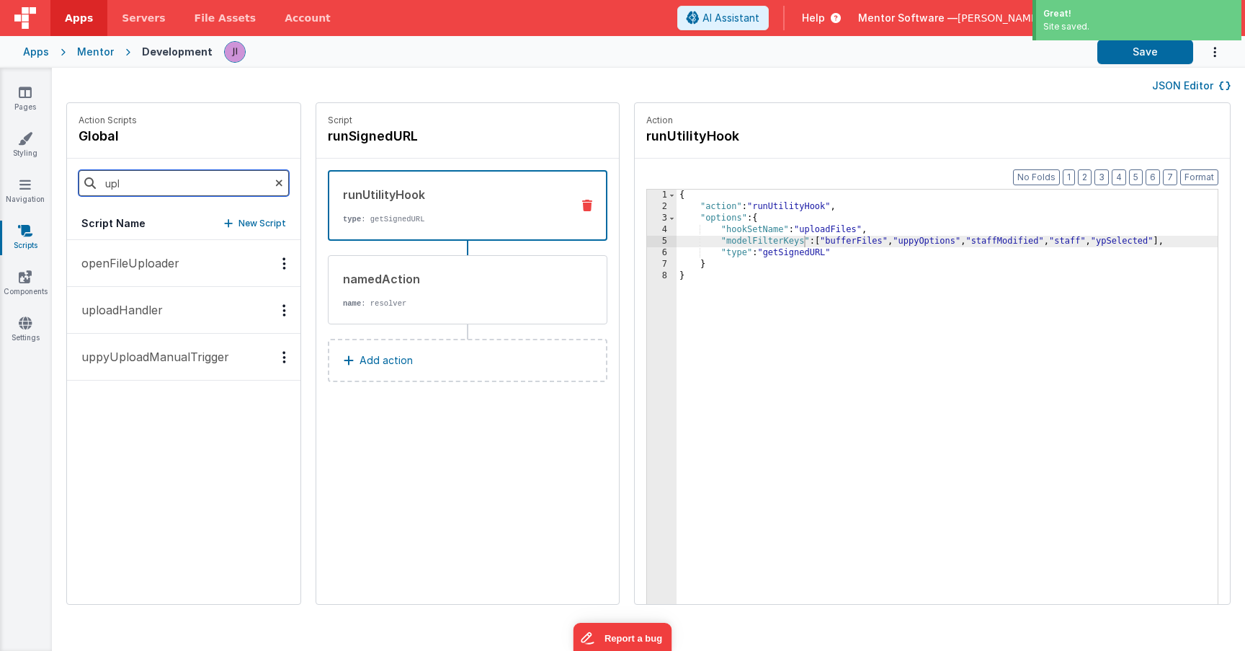
type input "upl"
click at [126, 323] on button "uploadHandler" at bounding box center [183, 310] width 233 height 47
